Goal: Information Seeking & Learning: Learn about a topic

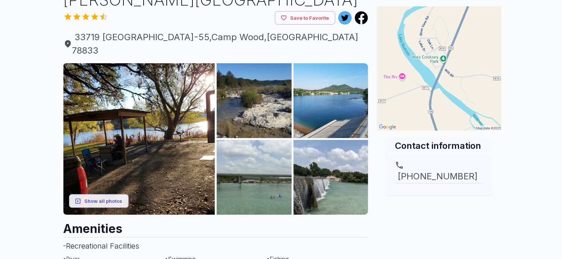
scroll to position [64, 0]
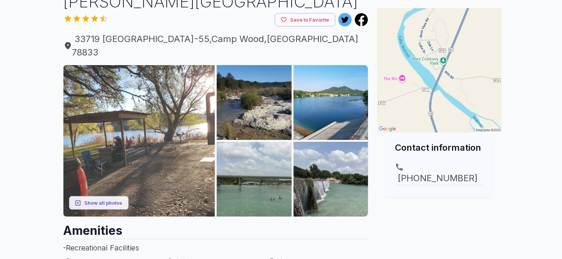
click at [178, 139] on img at bounding box center [139, 141] width 152 height 152
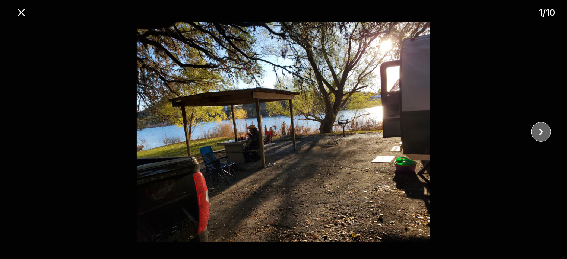
click at [533, 128] on button "close" at bounding box center [541, 132] width 20 height 20
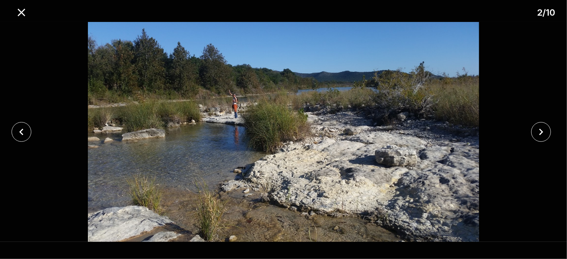
click at [532, 128] on button "close" at bounding box center [541, 132] width 20 height 20
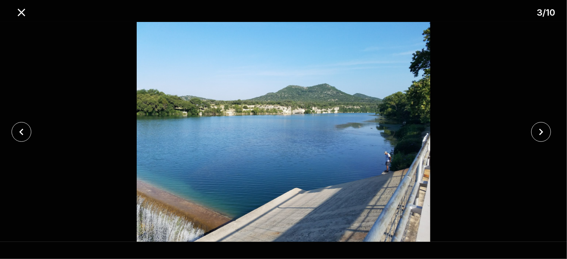
click at [530, 128] on div at bounding box center [543, 132] width 47 height 20
click at [535, 128] on icon "close" at bounding box center [541, 132] width 13 height 13
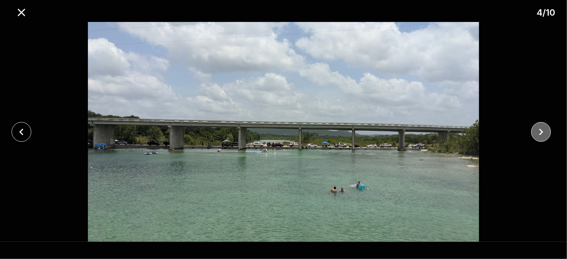
click at [541, 131] on icon "close" at bounding box center [542, 132] width 4 height 7
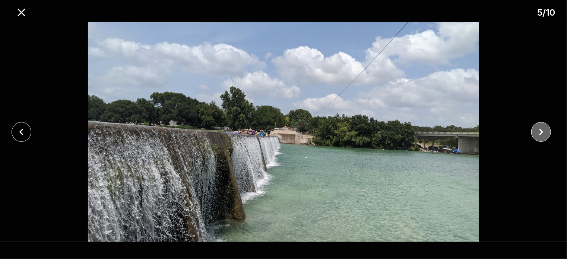
click at [541, 131] on icon "close" at bounding box center [542, 132] width 4 height 7
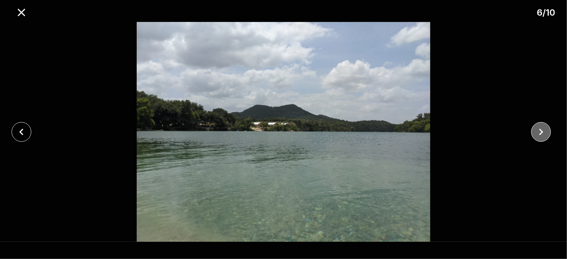
click at [541, 131] on icon "close" at bounding box center [542, 132] width 4 height 7
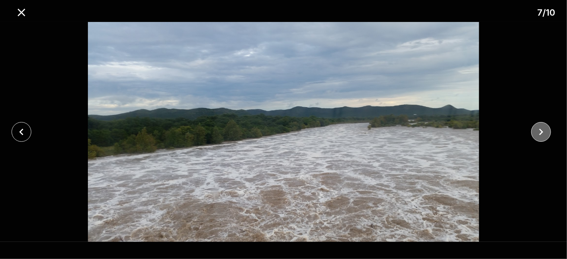
click at [541, 131] on icon "close" at bounding box center [542, 132] width 4 height 7
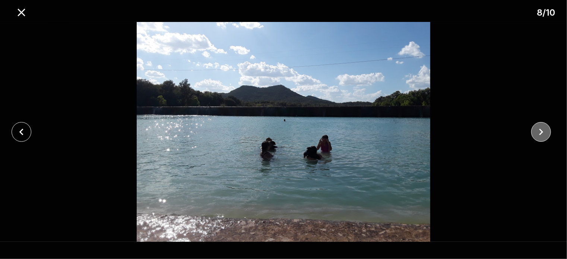
click at [541, 131] on icon "close" at bounding box center [542, 132] width 4 height 7
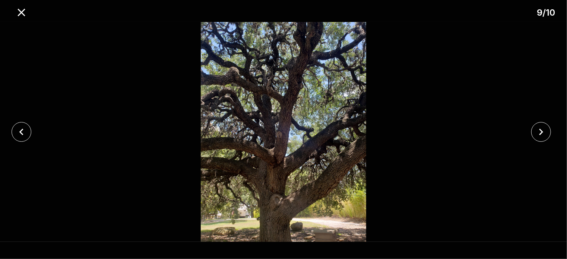
click at [541, 131] on icon "close" at bounding box center [542, 132] width 4 height 7
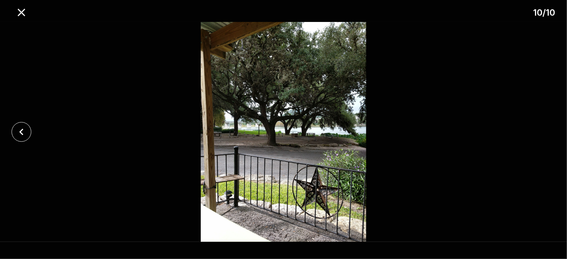
click at [540, 131] on div at bounding box center [283, 132] width 567 height 220
click at [22, 12] on icon "close" at bounding box center [21, 12] width 7 height 7
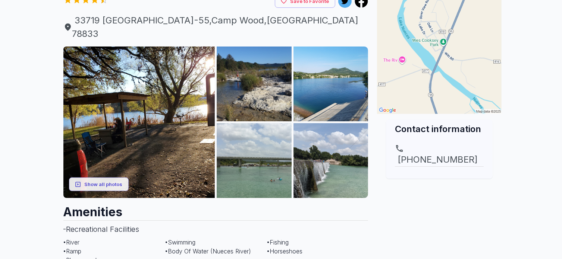
scroll to position [0, 0]
